Goal: Task Accomplishment & Management: Complete application form

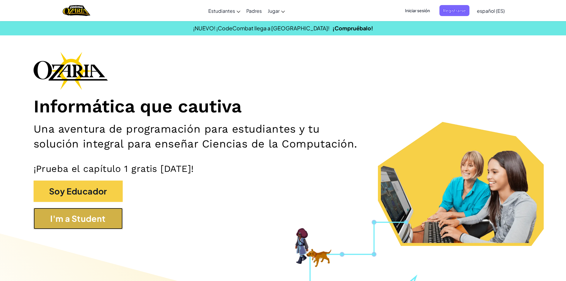
click at [59, 213] on button "I'm a Student" at bounding box center [78, 218] width 89 height 21
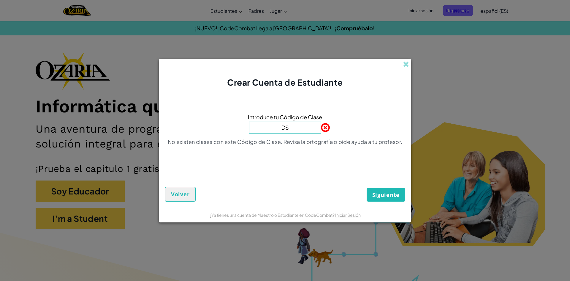
type input "D"
type input "ShelfAngryWant"
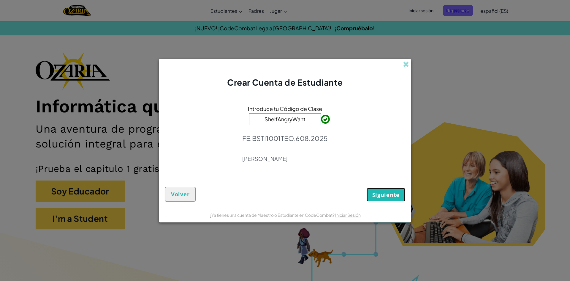
click at [379, 196] on span "Siguiente" at bounding box center [385, 194] width 27 height 7
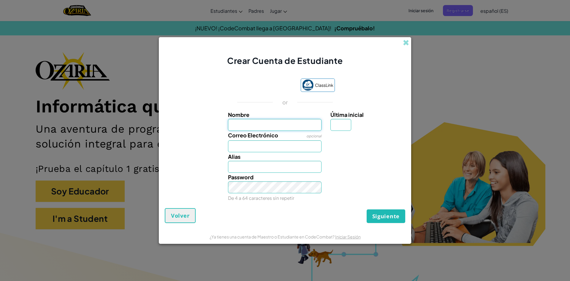
click at [288, 127] on input "Nombre" at bounding box center [275, 125] width 94 height 12
type input "R"
click at [404, 42] on span at bounding box center [406, 42] width 6 height 6
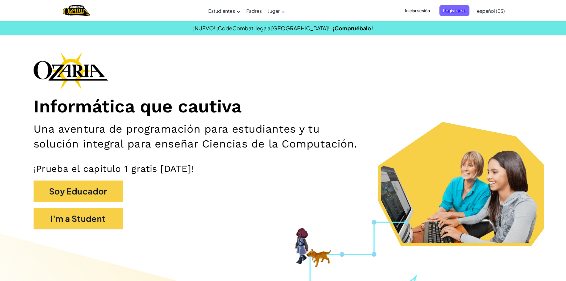
click at [421, 12] on span "Iniciar sesión" at bounding box center [417, 10] width 32 height 11
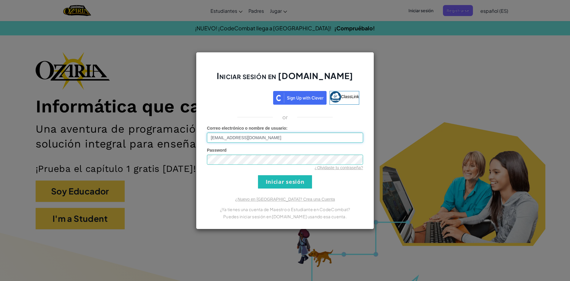
click at [267, 139] on input "[EMAIL_ADDRESS][DOMAIN_NAME]" at bounding box center [285, 137] width 156 height 10
click at [233, 138] on input "[EMAIL_ADDRESS][DOMAIN_NAME]" at bounding box center [285, 137] width 156 height 10
click at [324, 190] on div "Iniciar sesión en [DOMAIN_NAME] ClassLink or Error desconocido. Correo electrón…" at bounding box center [285, 140] width 178 height 177
drag, startPoint x: 235, startPoint y: 138, endPoint x: 220, endPoint y: 142, distance: 15.1
click at [220, 142] on input "[EMAIL_ADDRESS][DOMAIN_NAME]" at bounding box center [285, 137] width 156 height 10
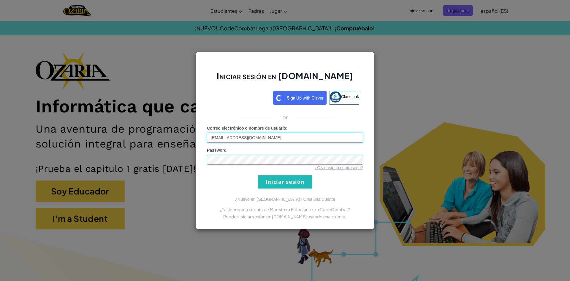
type input "[EMAIL_ADDRESS][DOMAIN_NAME]"
click at [258, 175] on input "Iniciar sesión" at bounding box center [285, 181] width 54 height 13
